Goal: Check status: Check status

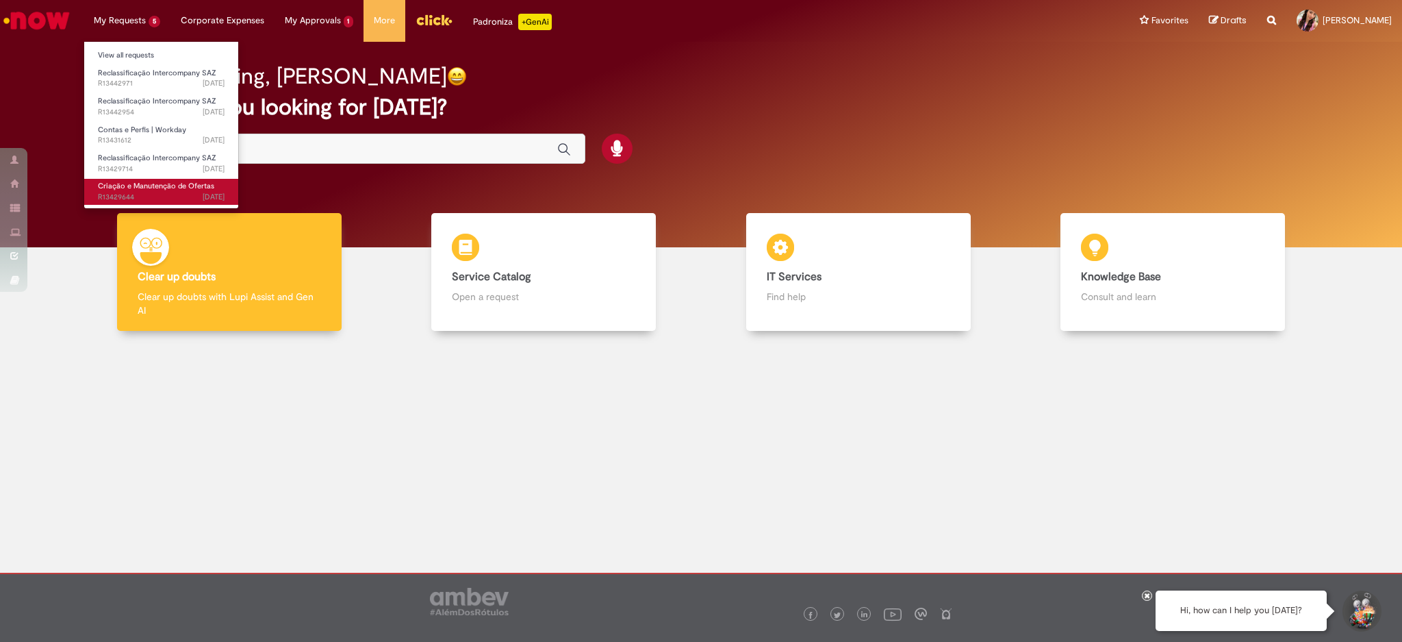
click at [177, 182] on span "Criação e Manutenção de Ofertas" at bounding box center [156, 186] width 116 height 10
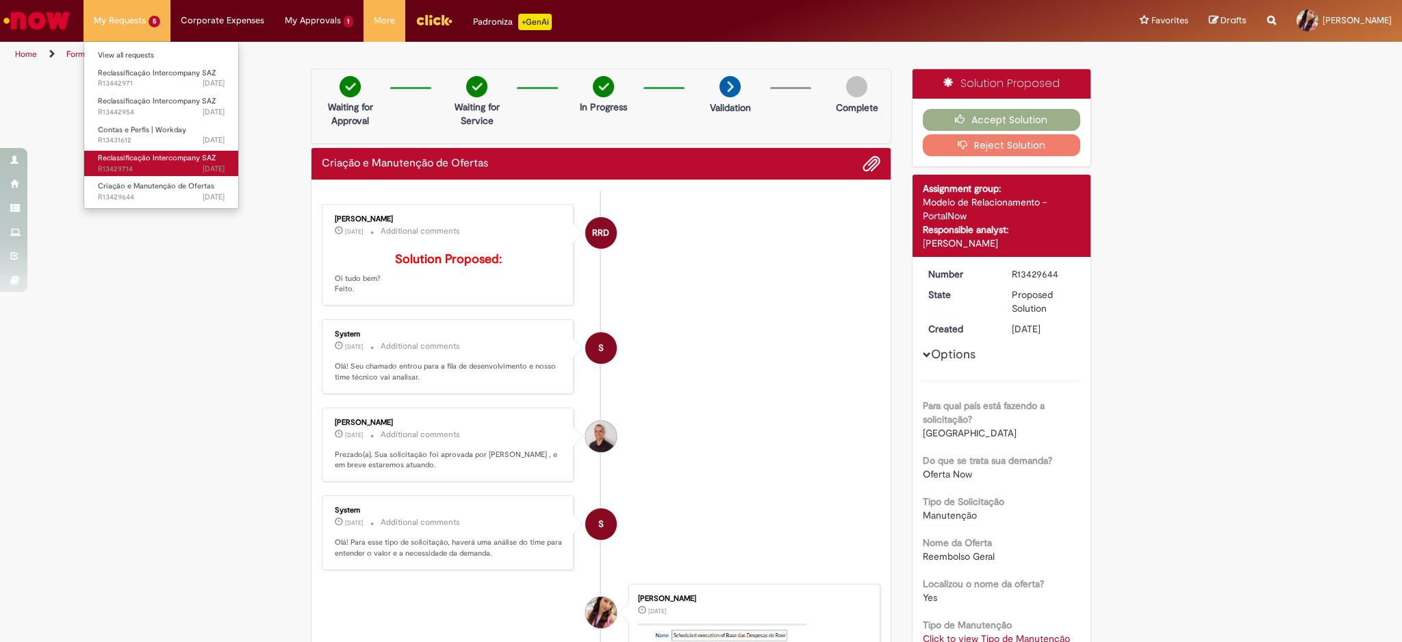
click at [151, 159] on span "Reclassificação Intercompany SAZ" at bounding box center [157, 158] width 118 height 10
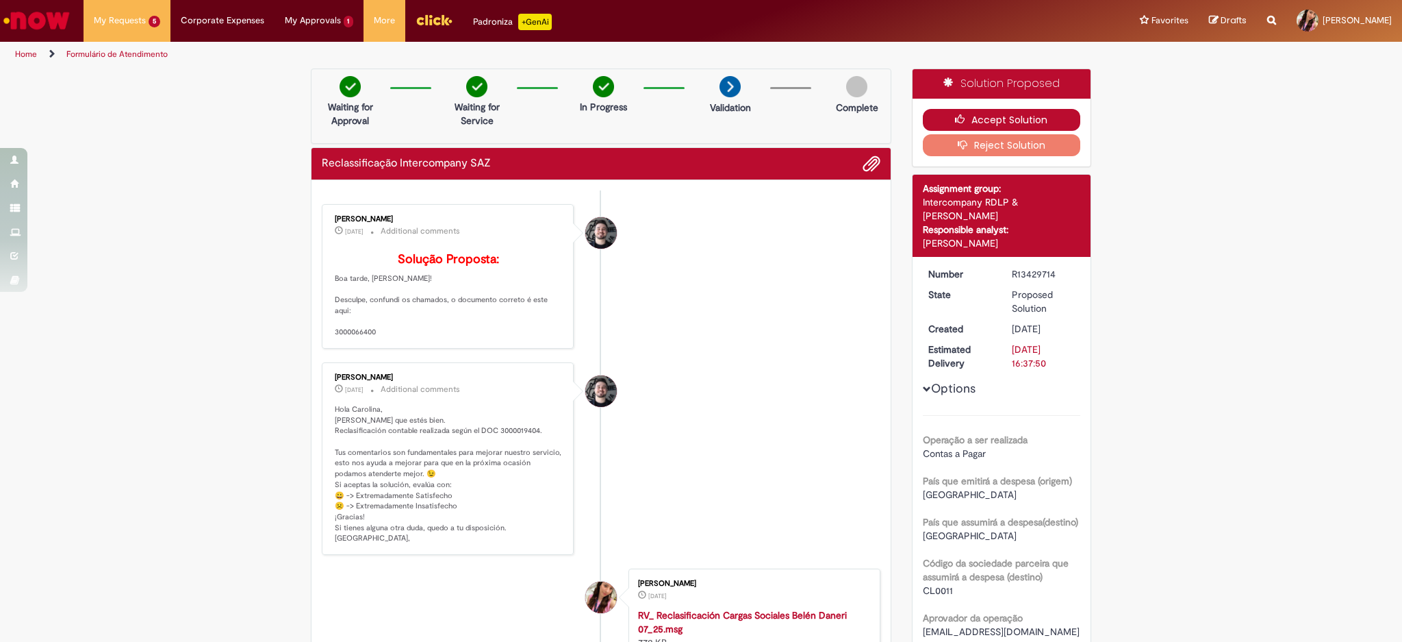
click at [972, 114] on button "Accept Solution" at bounding box center [1002, 120] width 158 height 22
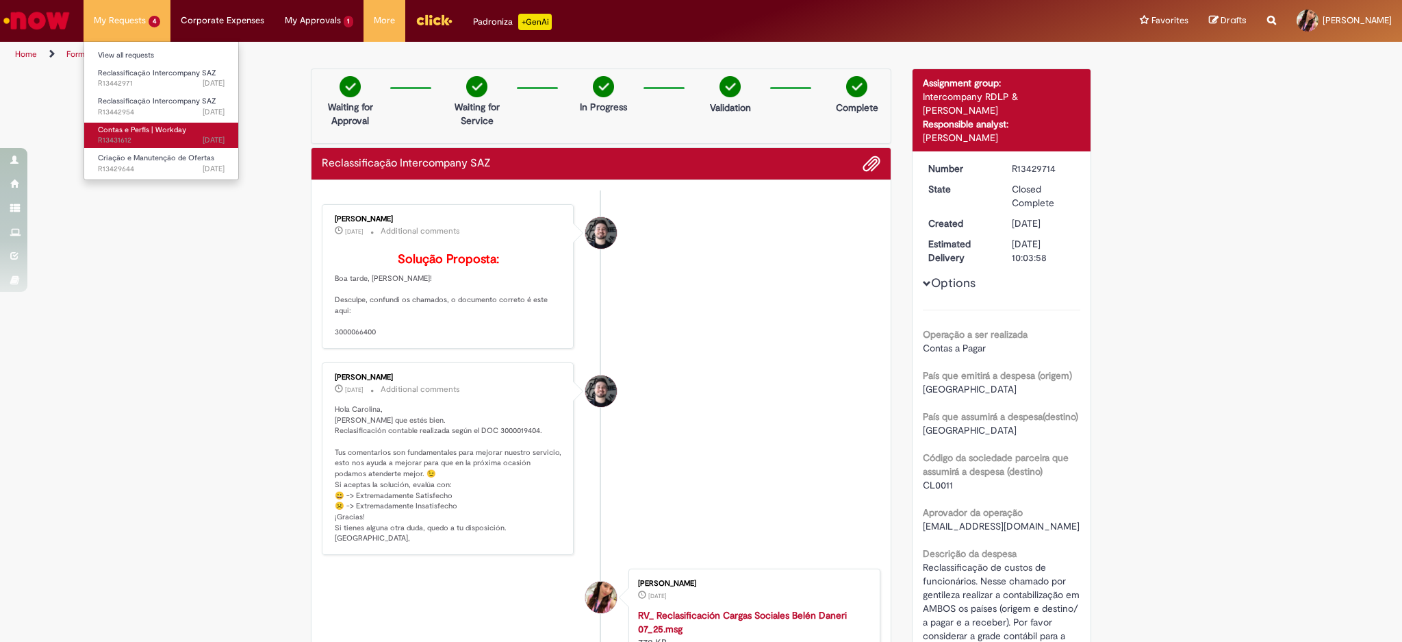
click at [150, 145] on span "[DATE][DATE][DATE] R13431612" at bounding box center [161, 140] width 127 height 11
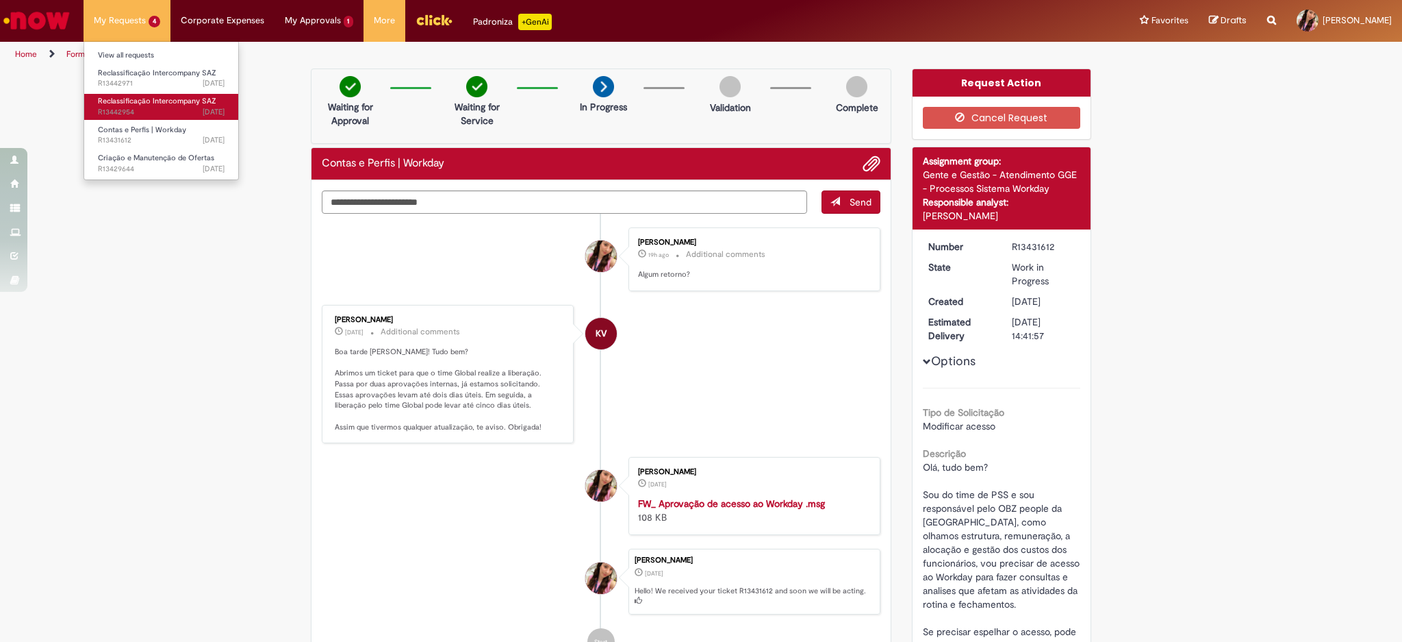
click at [119, 107] on span "[DATE][DATE][DATE] R13442954" at bounding box center [161, 112] width 127 height 11
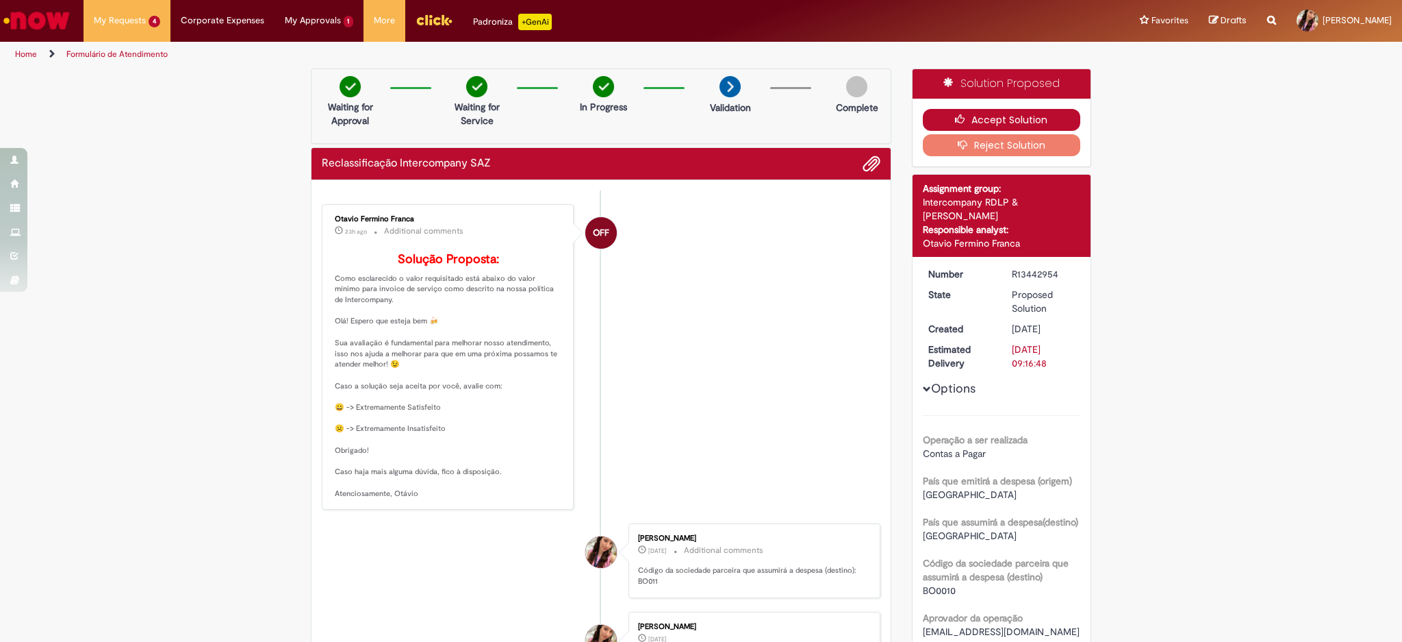
click at [955, 121] on icon "button" at bounding box center [963, 119] width 16 height 10
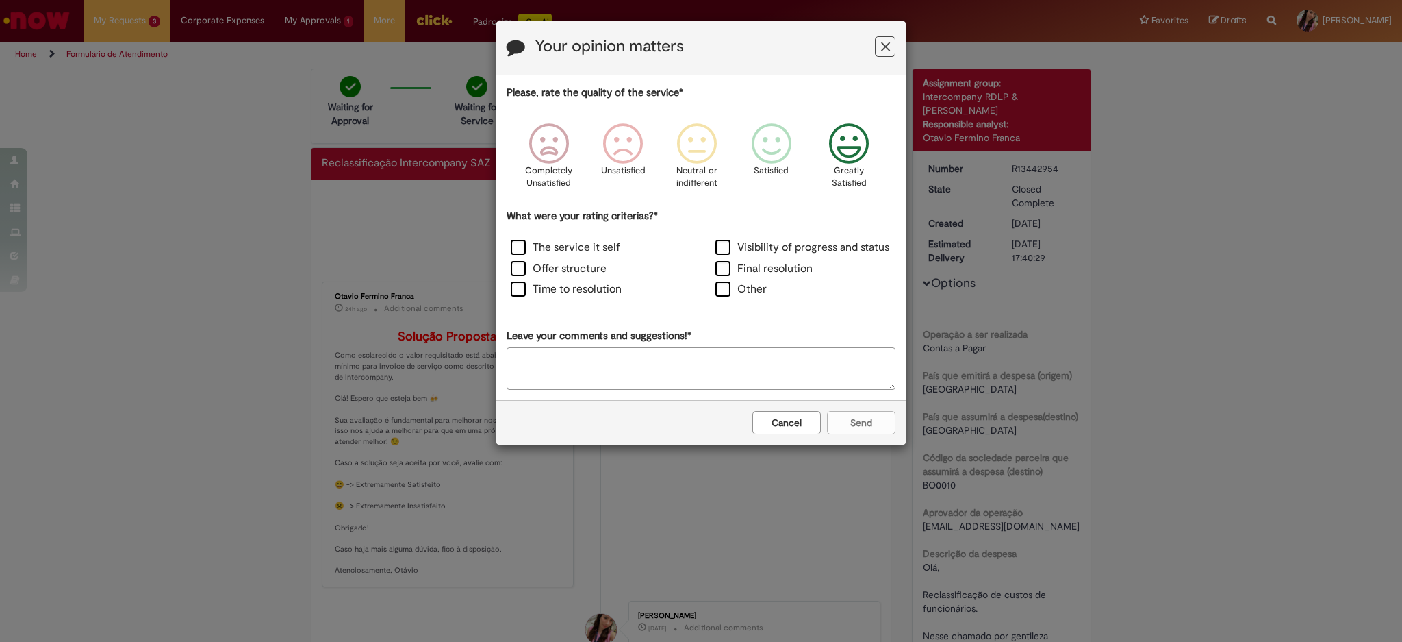
drag, startPoint x: 833, startPoint y: 156, endPoint x: 856, endPoint y: 310, distance: 155.1
click at [834, 157] on icon "Feedback" at bounding box center [849, 143] width 51 height 41
click at [761, 291] on label "Other" at bounding box center [741, 289] width 51 height 16
click at [869, 416] on div "Cancel Send" at bounding box center [700, 422] width 409 height 45
click at [730, 286] on label "Other" at bounding box center [741, 289] width 51 height 16
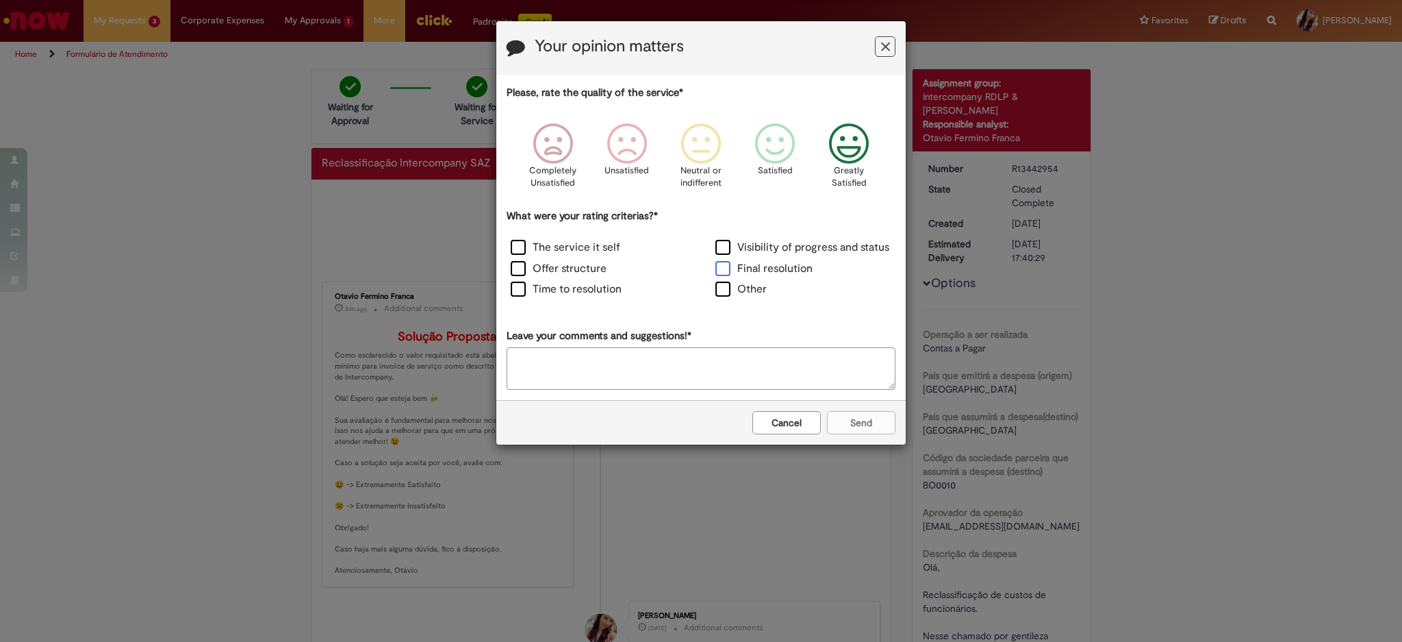
click at [774, 262] on label "Final resolution" at bounding box center [764, 269] width 97 height 16
click at [863, 433] on button "Send" at bounding box center [861, 422] width 68 height 23
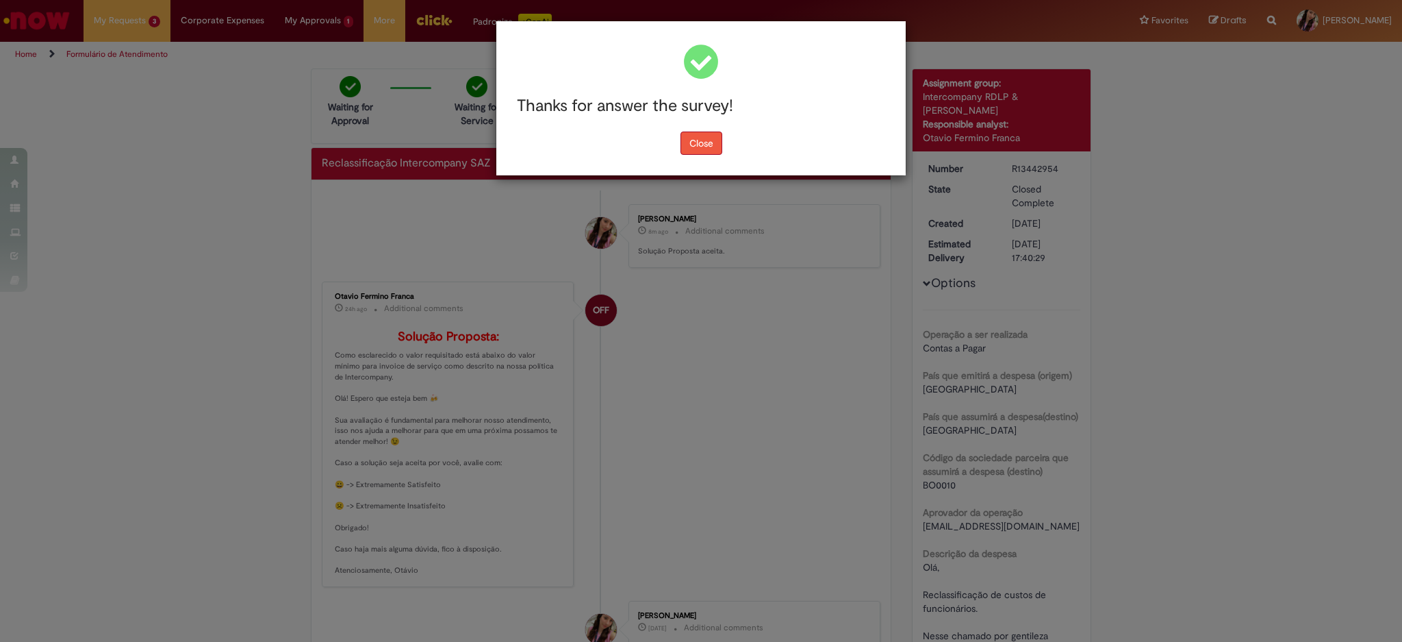
click at [711, 146] on button "Close" at bounding box center [702, 142] width 42 height 23
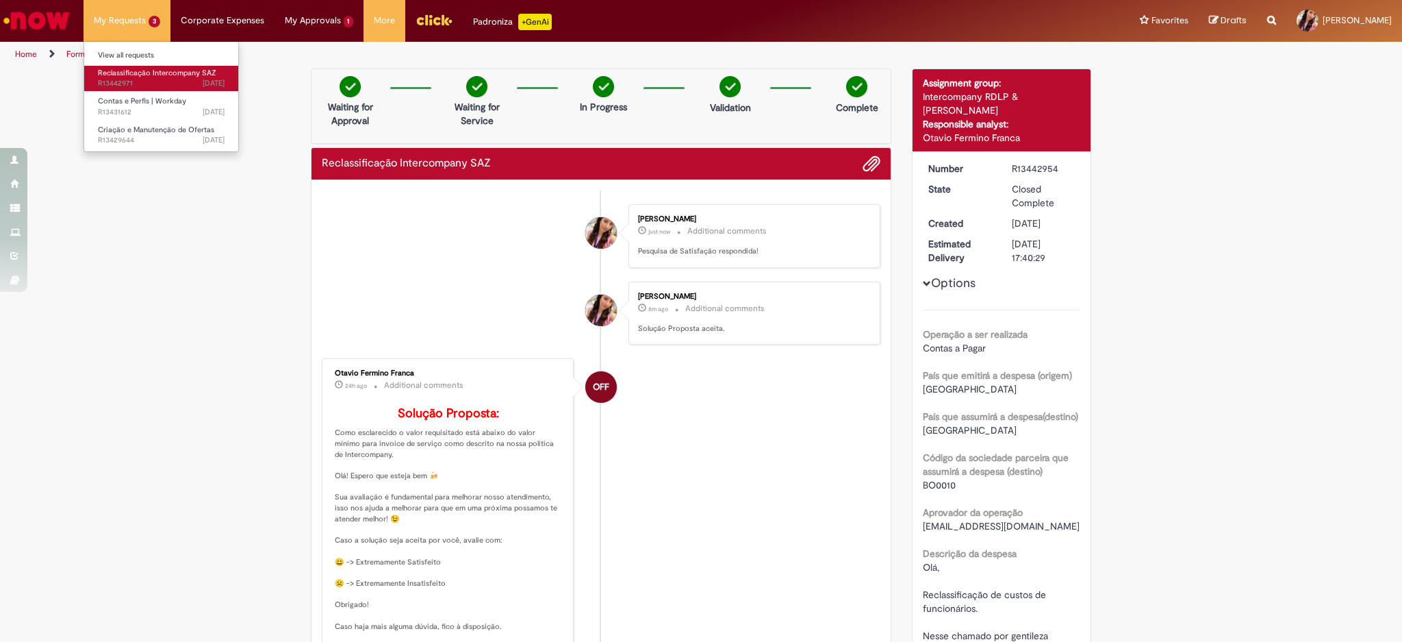
click at [153, 76] on span "Reclassificação Intercompany SAZ" at bounding box center [157, 73] width 118 height 10
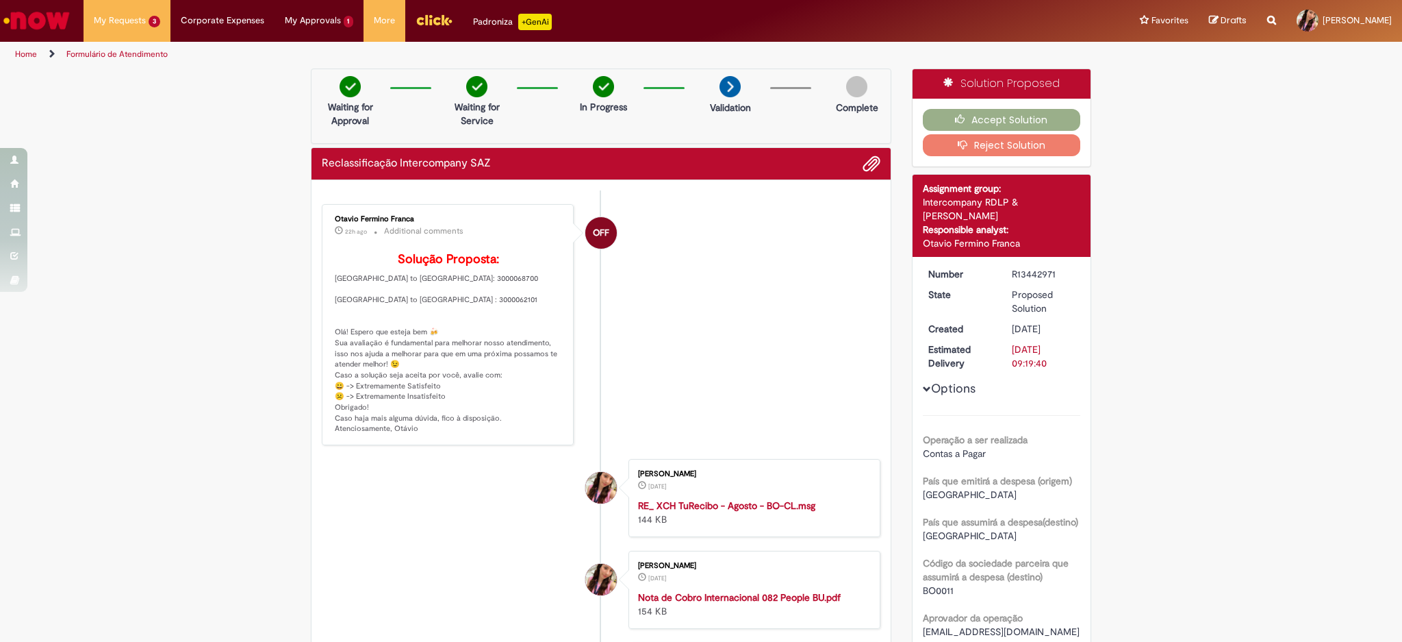
click at [404, 299] on p "Solução Proposta: [GEOGRAPHIC_DATA] to [GEOGRAPHIC_DATA]: 3000068700 [GEOGRAPHI…" at bounding box center [449, 343] width 228 height 181
copy p "3000068700"
click at [402, 323] on p "Solução Proposta: [GEOGRAPHIC_DATA] to [GEOGRAPHIC_DATA]: 3000068700 [GEOGRAPHI…" at bounding box center [449, 343] width 228 height 181
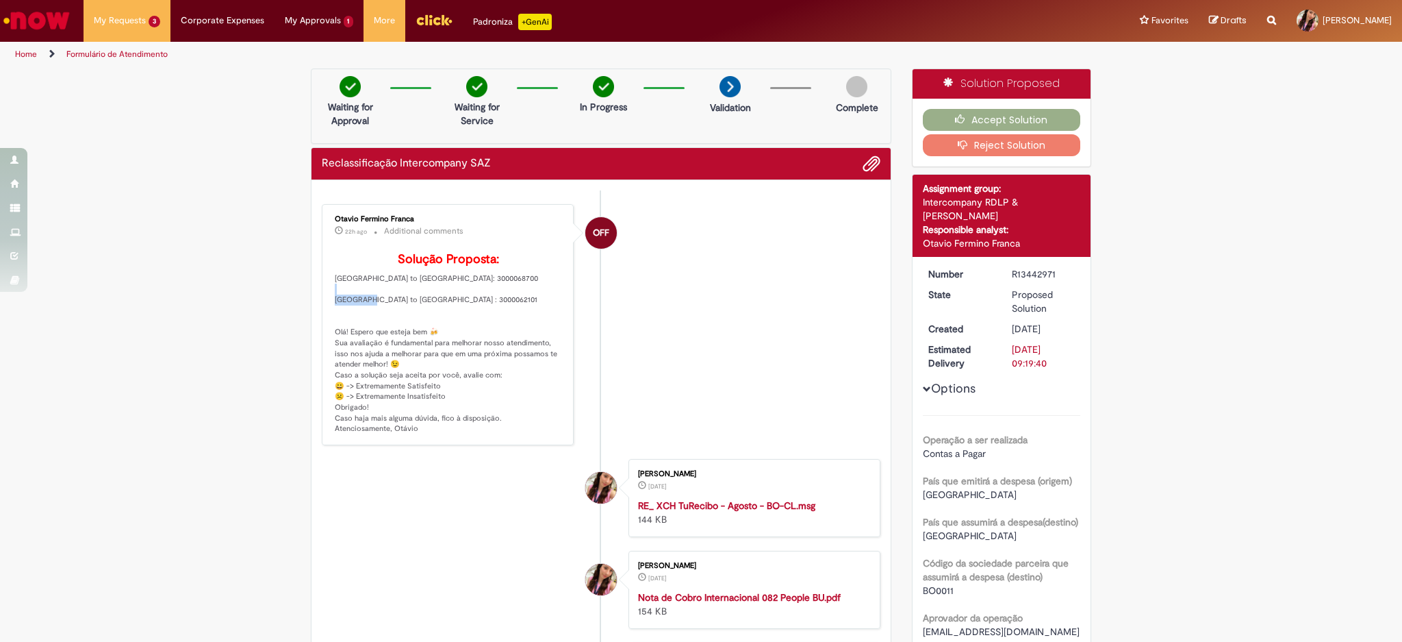
copy p "3000062101"
click at [1028, 125] on button "Accept Solution" at bounding box center [1002, 120] width 158 height 22
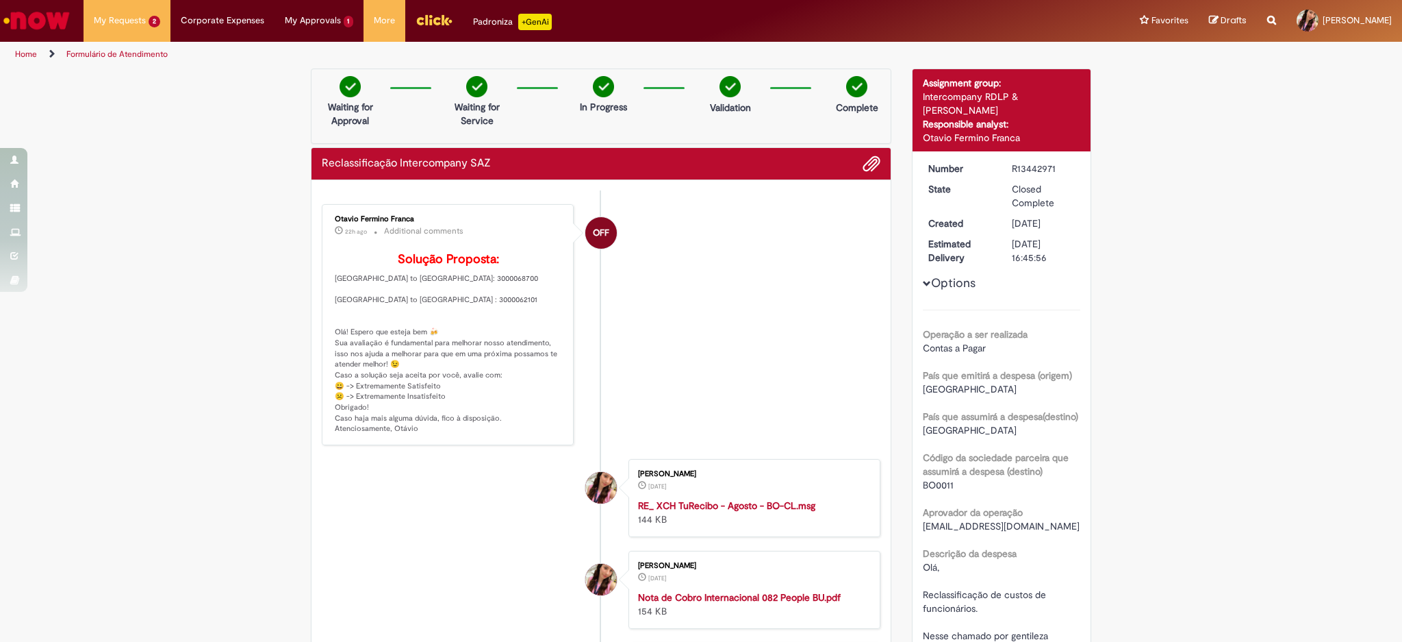
click at [433, 302] on p "Solução Proposta: [GEOGRAPHIC_DATA] to [GEOGRAPHIC_DATA]: 3000068700 [GEOGRAPHI…" at bounding box center [449, 343] width 228 height 181
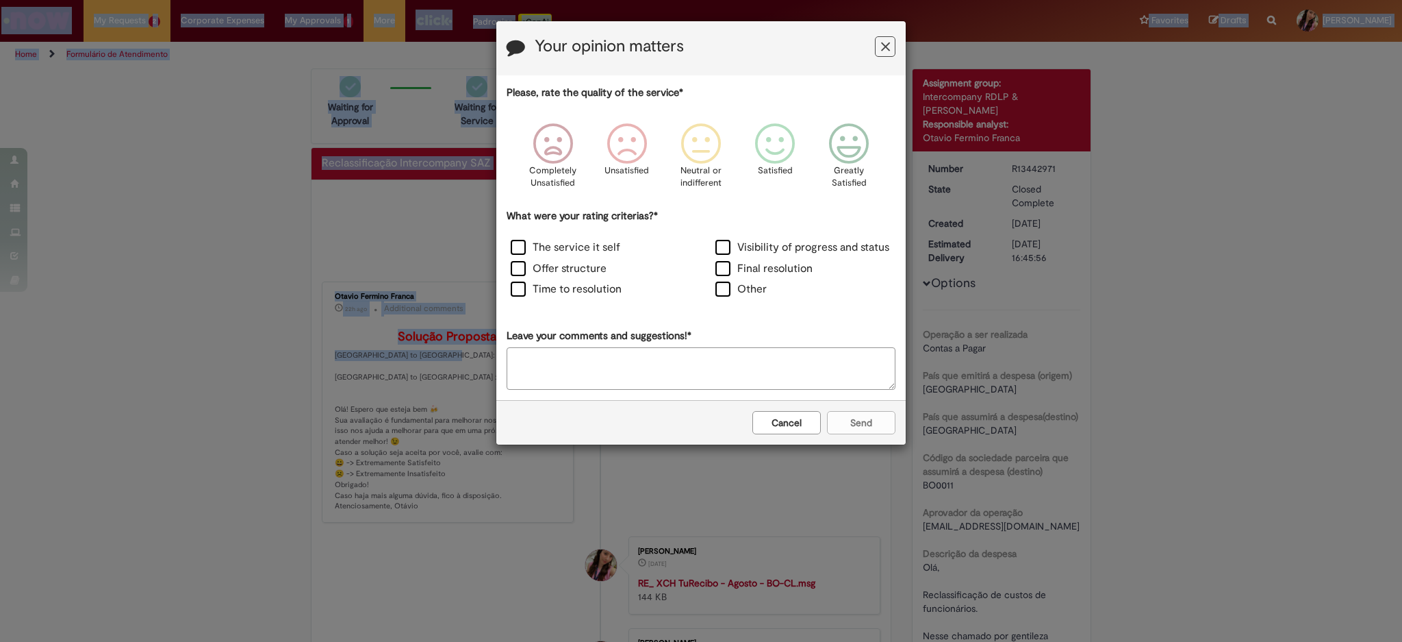
drag, startPoint x: 429, startPoint y: 300, endPoint x: 390, endPoint y: 305, distance: 38.6
click at [379, 305] on body "Your opinion matters Please, rate the quality of the service* Completely Unsati…" at bounding box center [701, 321] width 1402 height 642
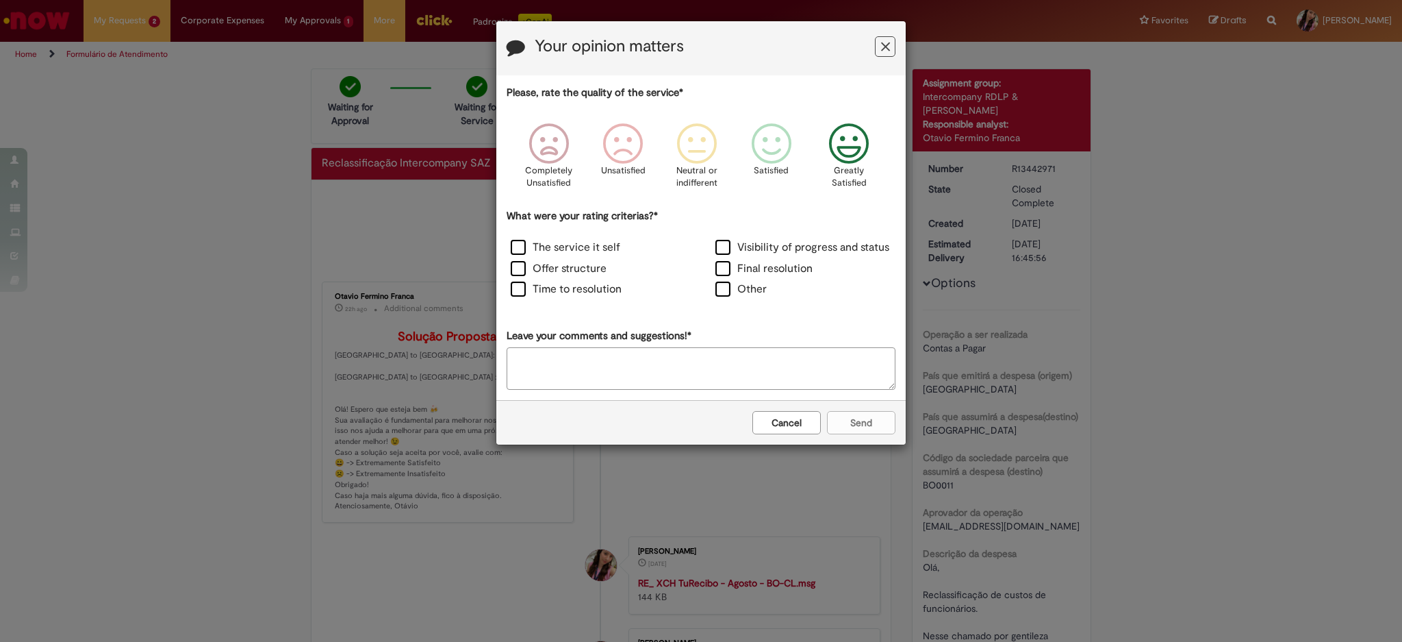
click at [852, 158] on icon "Feedback" at bounding box center [849, 143] width 51 height 41
click at [605, 288] on label "Time to resolution" at bounding box center [566, 289] width 111 height 16
click at [855, 425] on button "Send" at bounding box center [861, 422] width 68 height 23
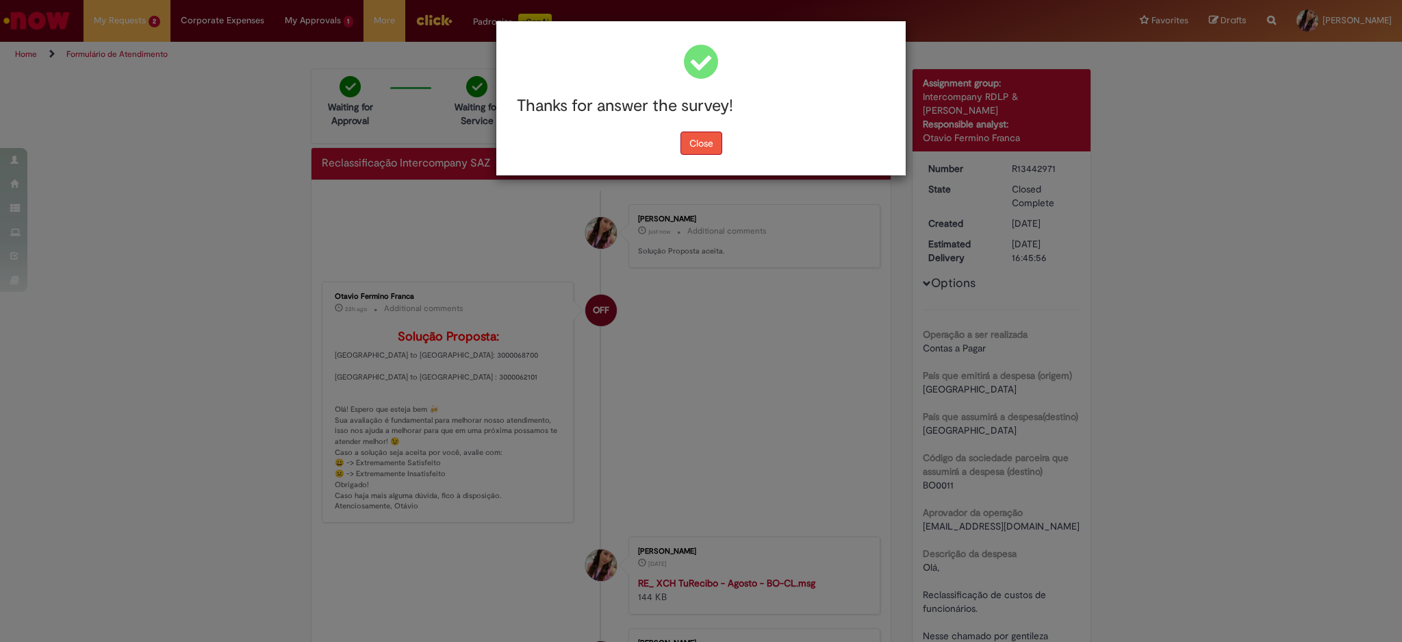
click at [683, 145] on button "Close" at bounding box center [702, 142] width 42 height 23
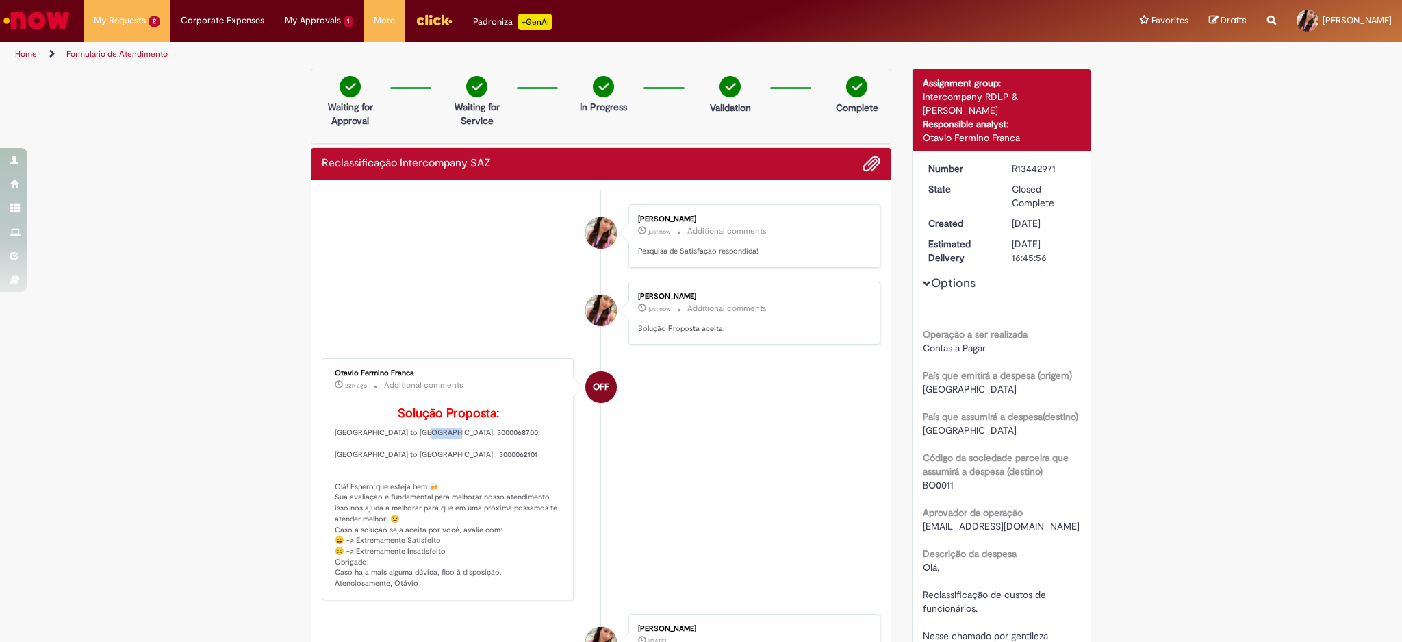
drag, startPoint x: 425, startPoint y: 449, endPoint x: 398, endPoint y: 455, distance: 28.1
click at [398, 455] on p "Solução Proposta: [GEOGRAPHIC_DATA] to [GEOGRAPHIC_DATA]: 3000068700 [GEOGRAPHI…" at bounding box center [449, 497] width 228 height 181
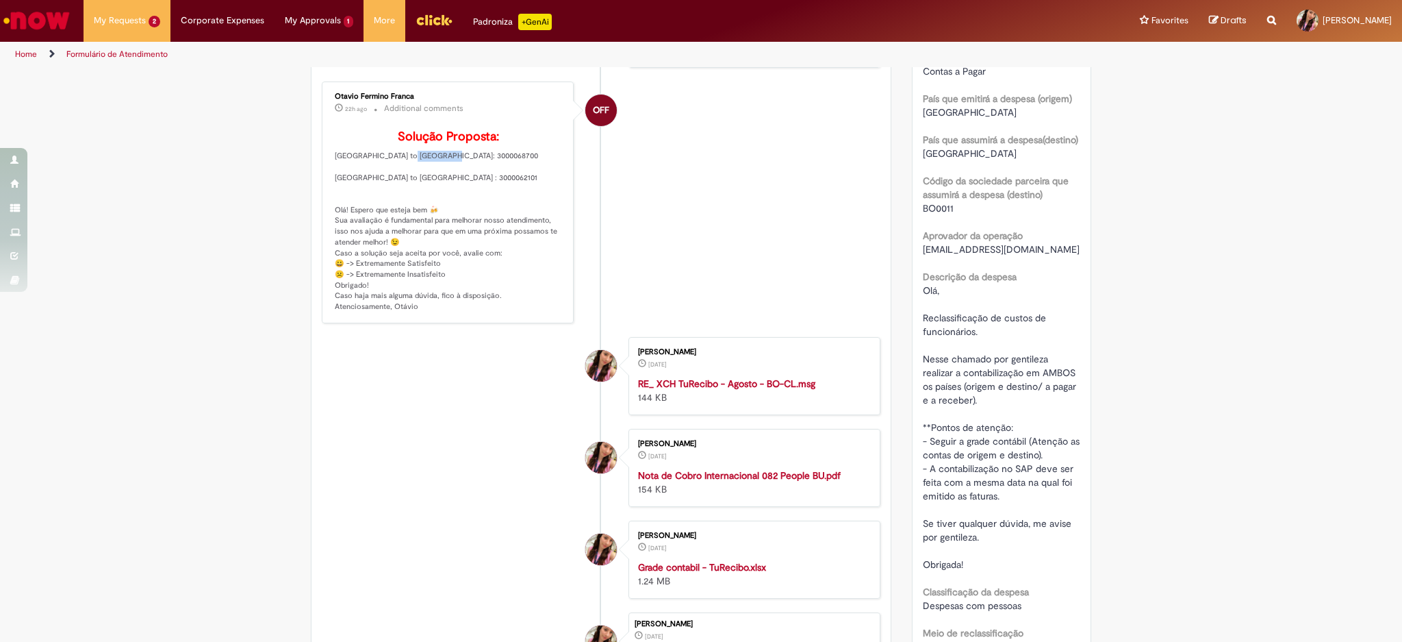
scroll to position [182, 0]
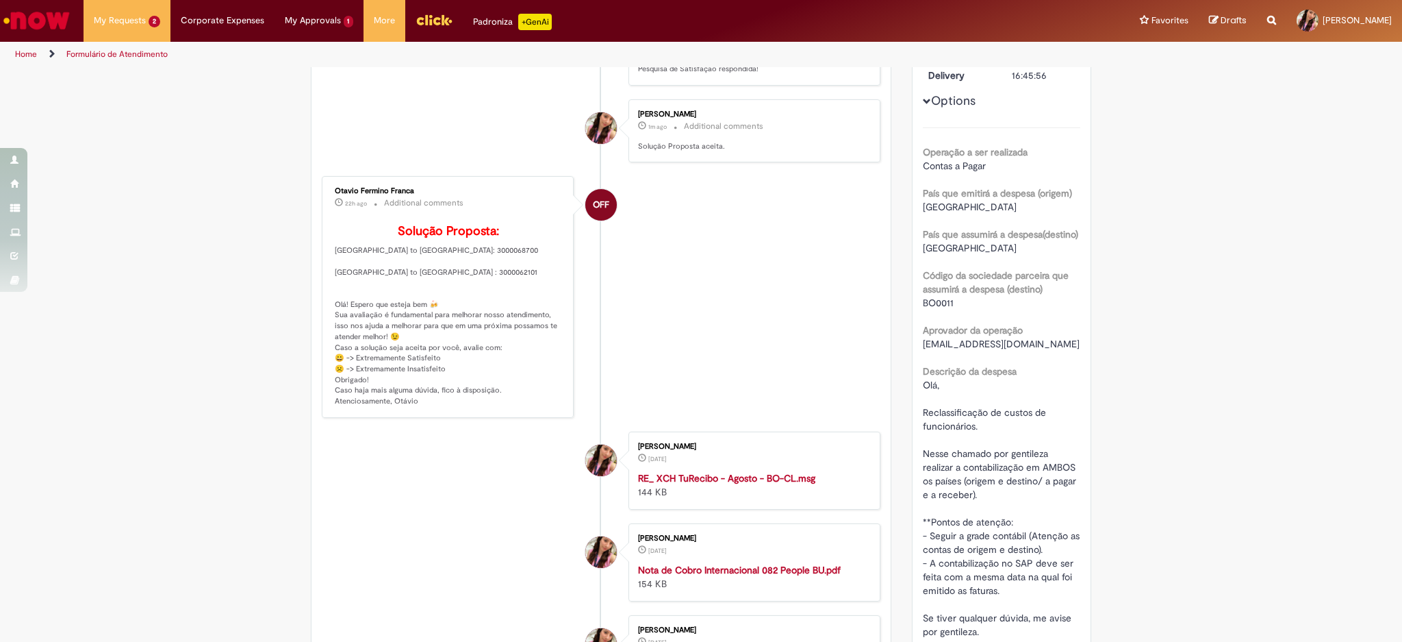
click at [404, 291] on p "Solução Proposta: [GEOGRAPHIC_DATA] to [GEOGRAPHIC_DATA]: 3000068700 [GEOGRAPHI…" at bounding box center [449, 315] width 228 height 181
copy p "3000062101"
